Goal: Task Accomplishment & Management: Manage account settings

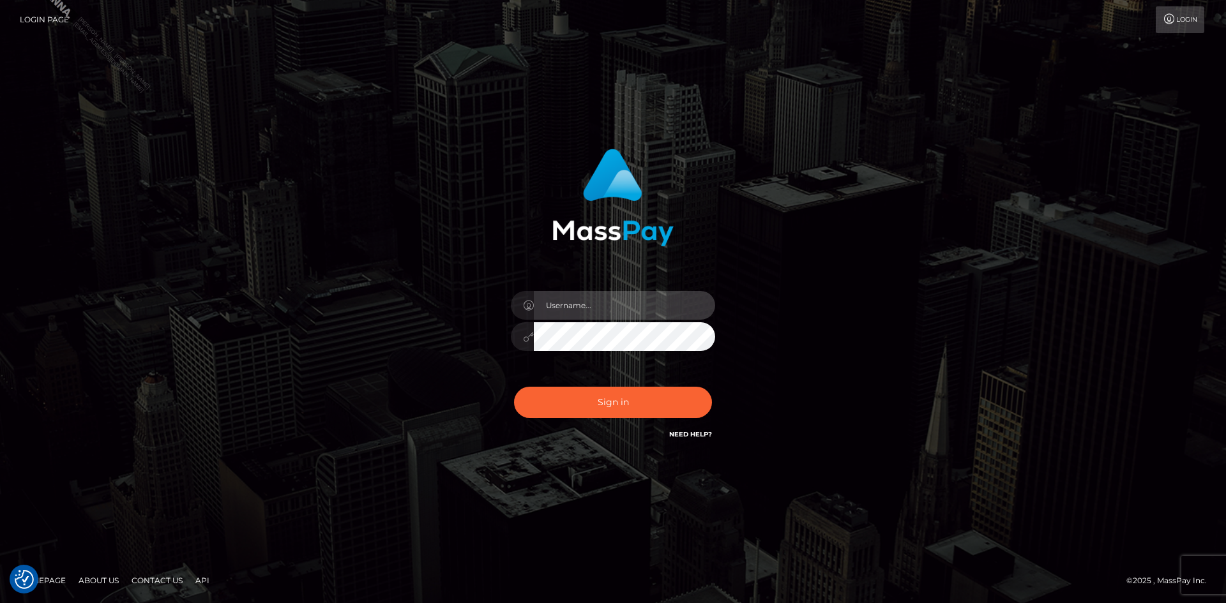
click at [588, 315] on input "text" at bounding box center [624, 305] width 181 height 29
type input "[PERSON_NAME].Spree"
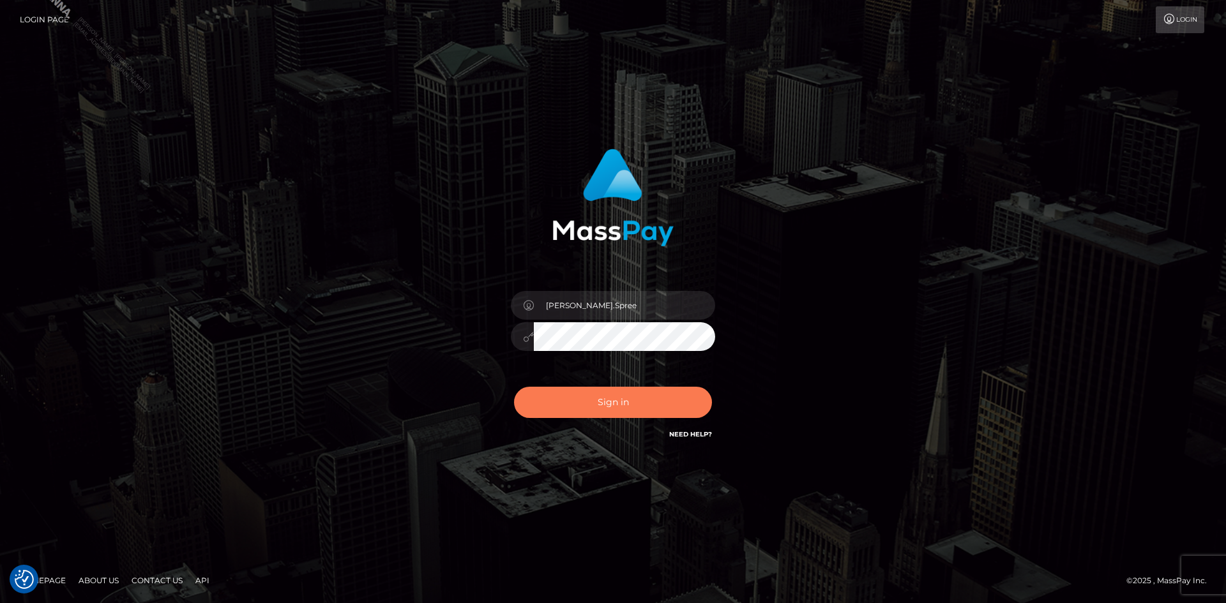
click at [650, 405] on button "Sign in" at bounding box center [613, 402] width 198 height 31
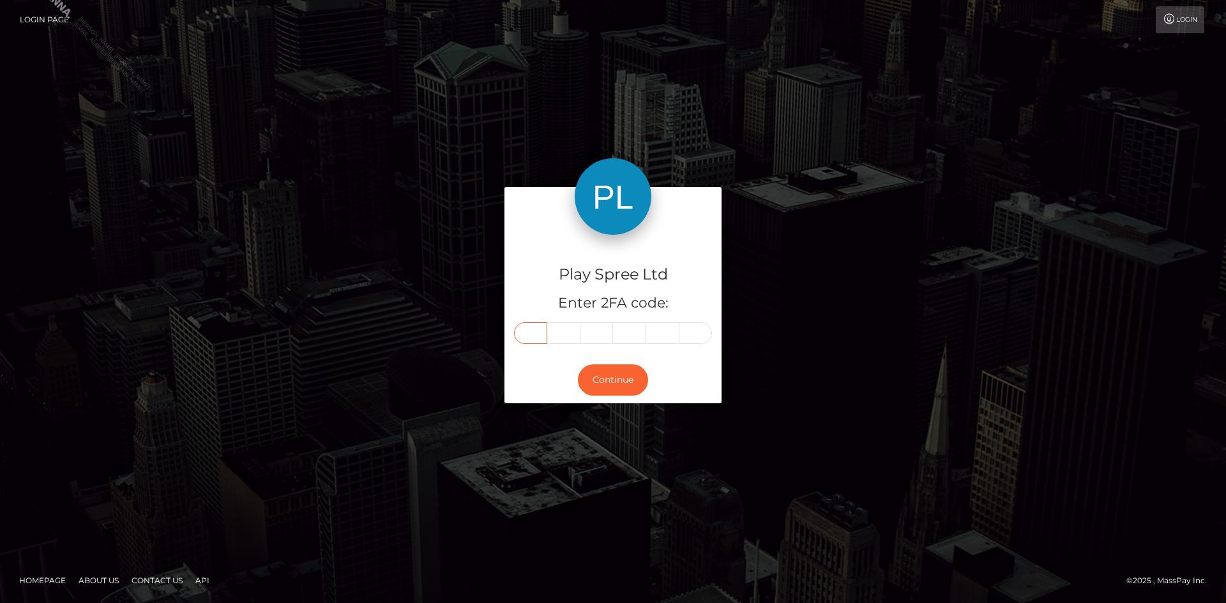
click at [538, 344] on input "text" at bounding box center [530, 333] width 33 height 22
click at [531, 331] on input "text" at bounding box center [530, 333] width 33 height 22
click at [532, 330] on input "text" at bounding box center [530, 333] width 33 height 22
paste input "2"
type input "2"
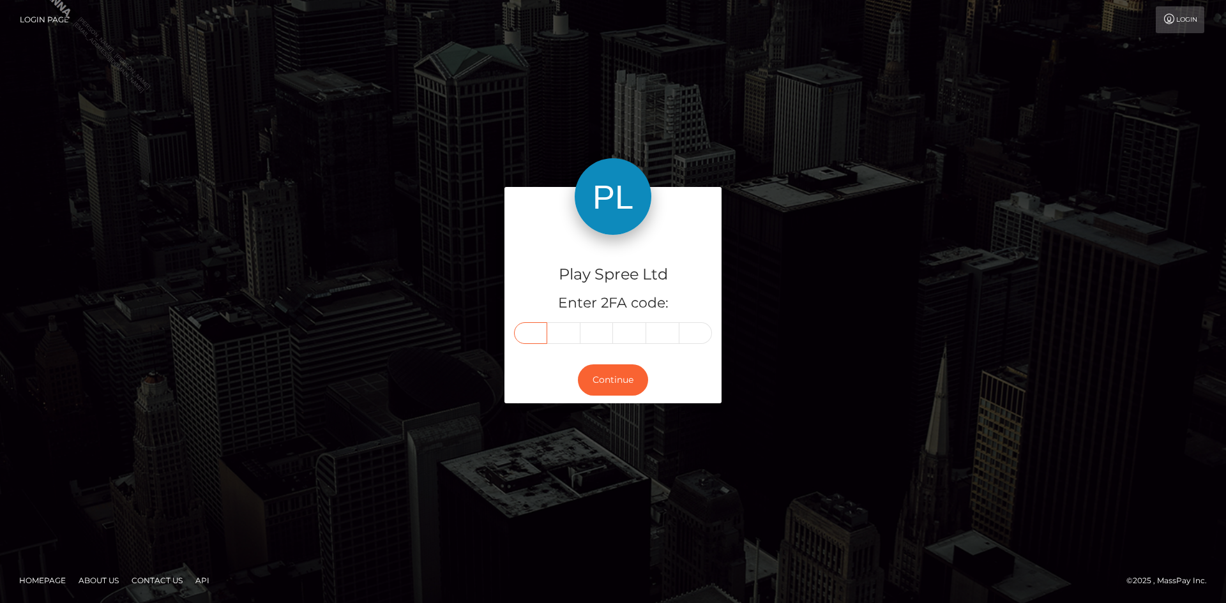
type input "9"
type input "1"
type input "5"
type input "4"
type input "1"
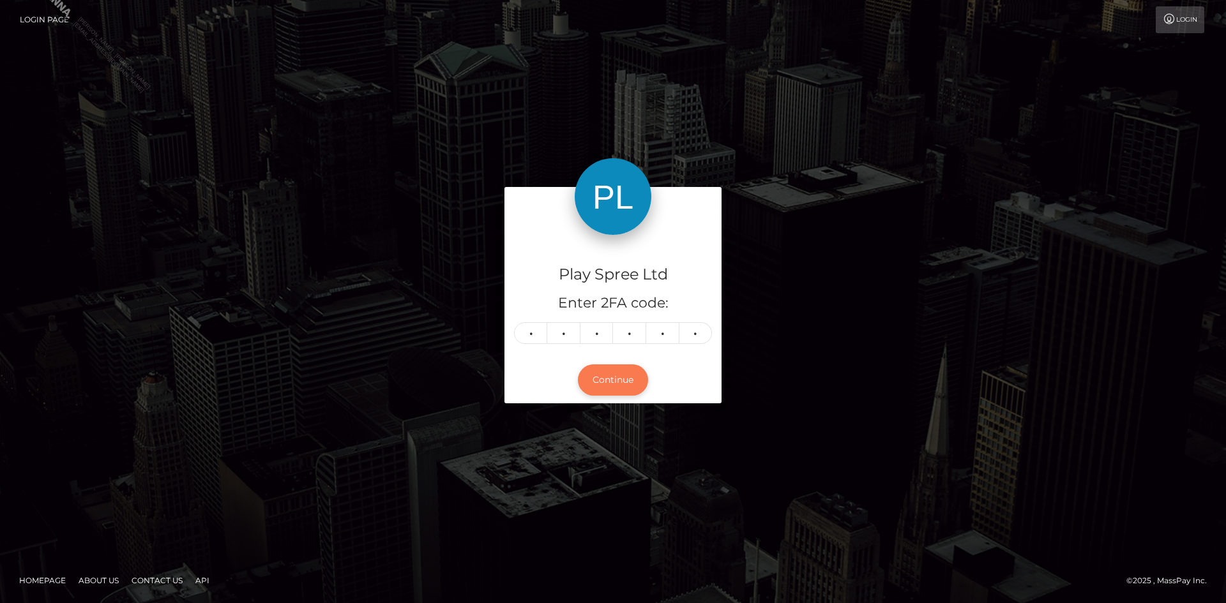
click at [617, 366] on button "Continue" at bounding box center [613, 380] width 70 height 31
click at [616, 379] on button "Continue" at bounding box center [613, 380] width 70 height 31
